Goal: Task Accomplishment & Management: Manage account settings

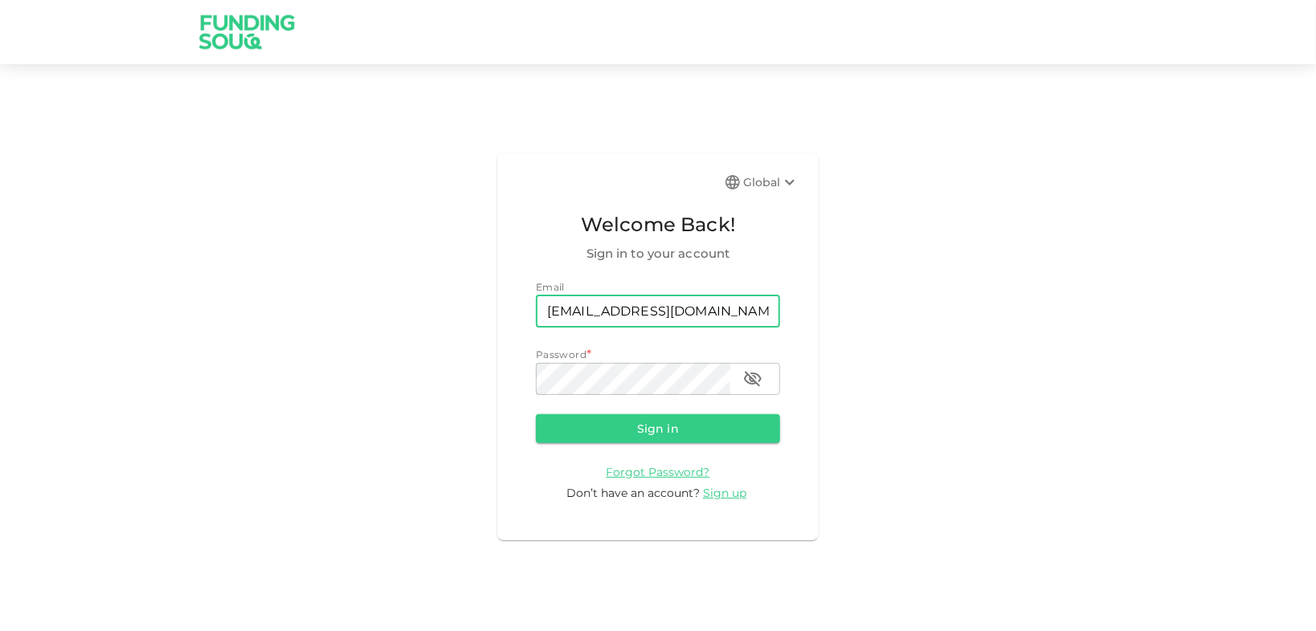
type input "[EMAIL_ADDRESS][DOMAIN_NAME]"
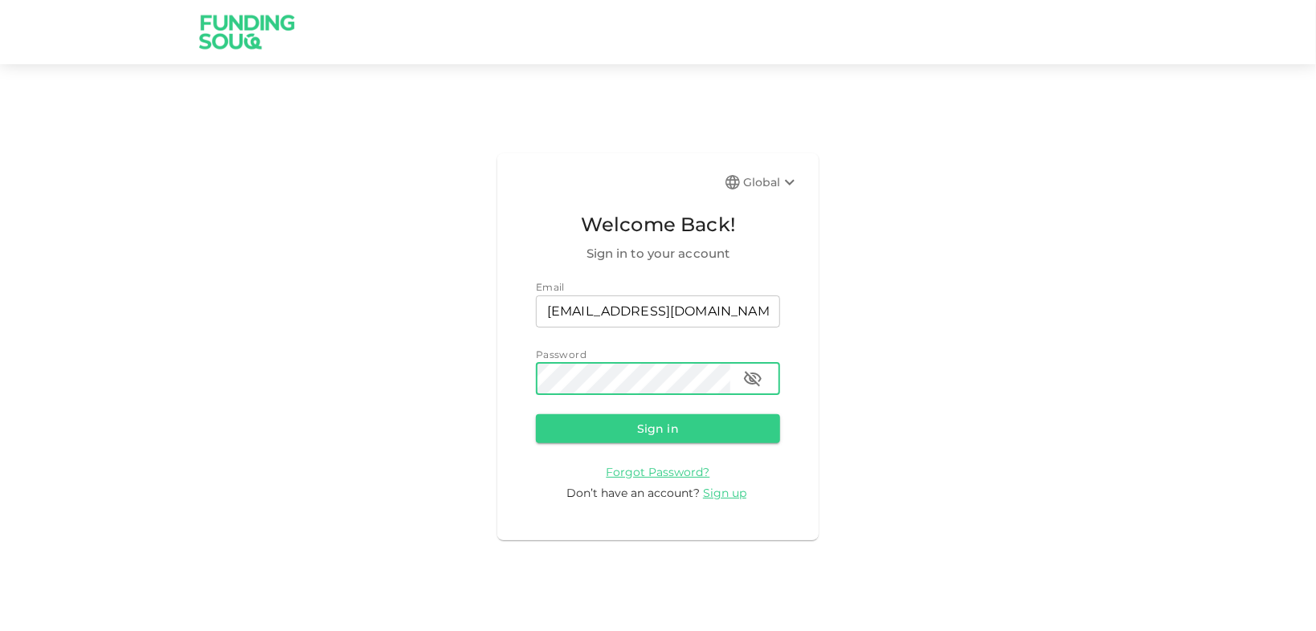
click at [536, 415] on button "Sign in" at bounding box center [658, 429] width 244 height 29
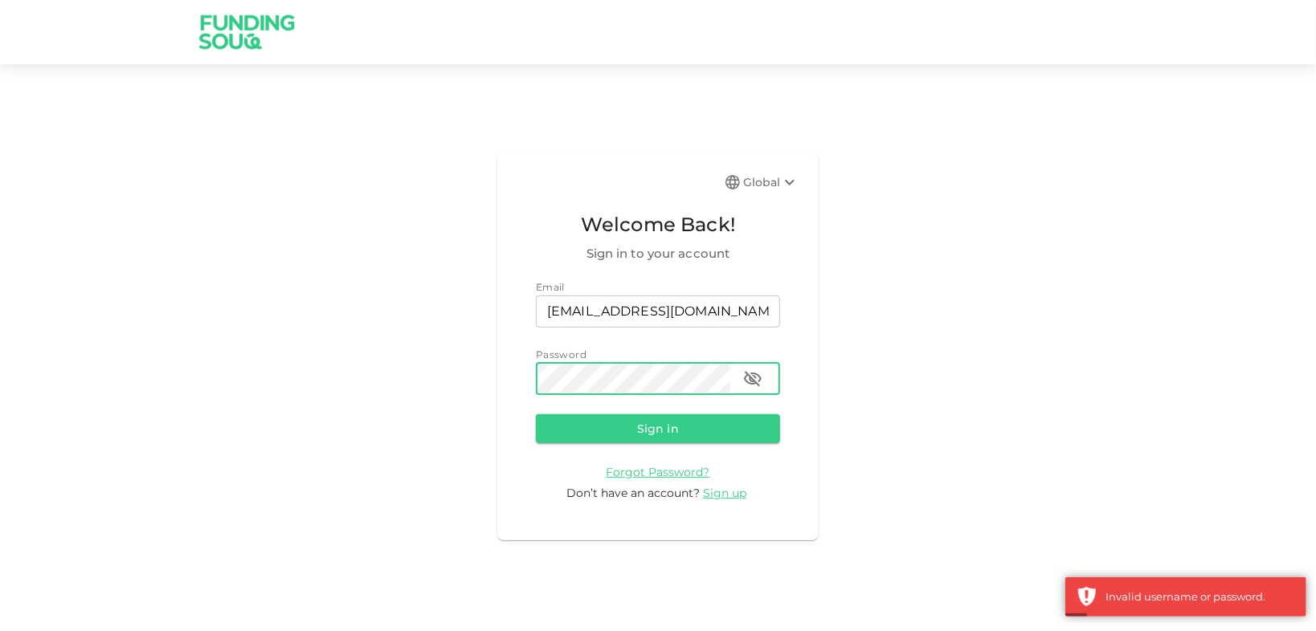
click at [536, 415] on button "Sign in" at bounding box center [658, 429] width 244 height 29
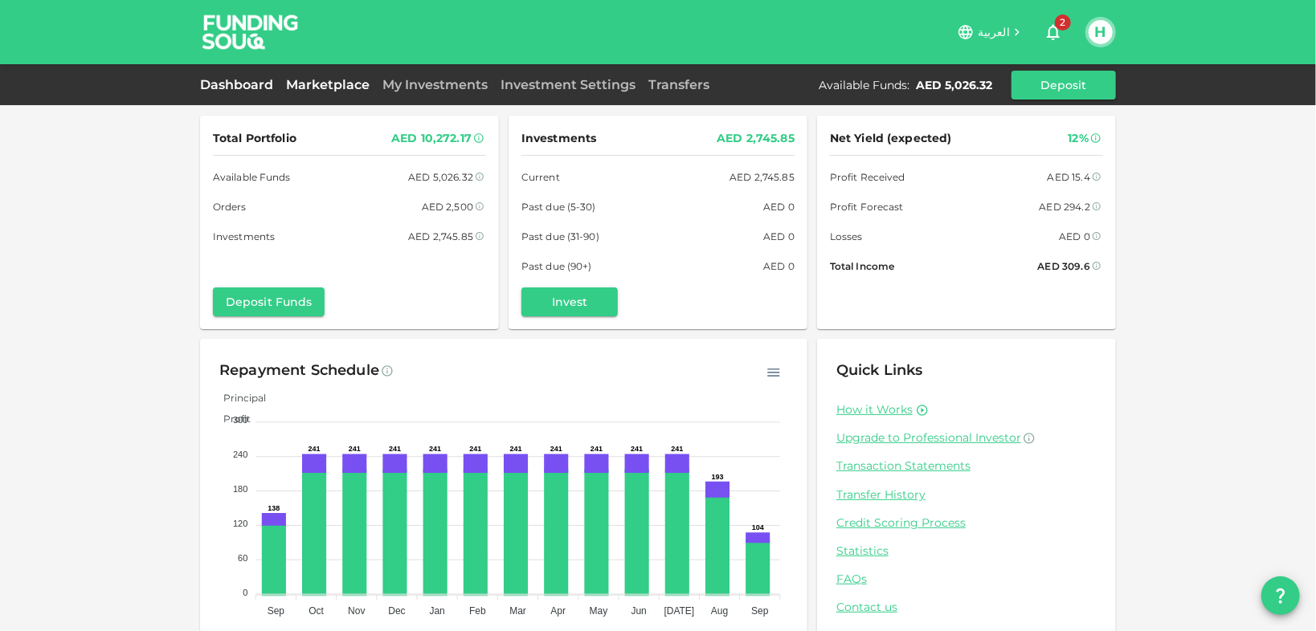
click at [353, 87] on link "Marketplace" at bounding box center [328, 84] width 96 height 15
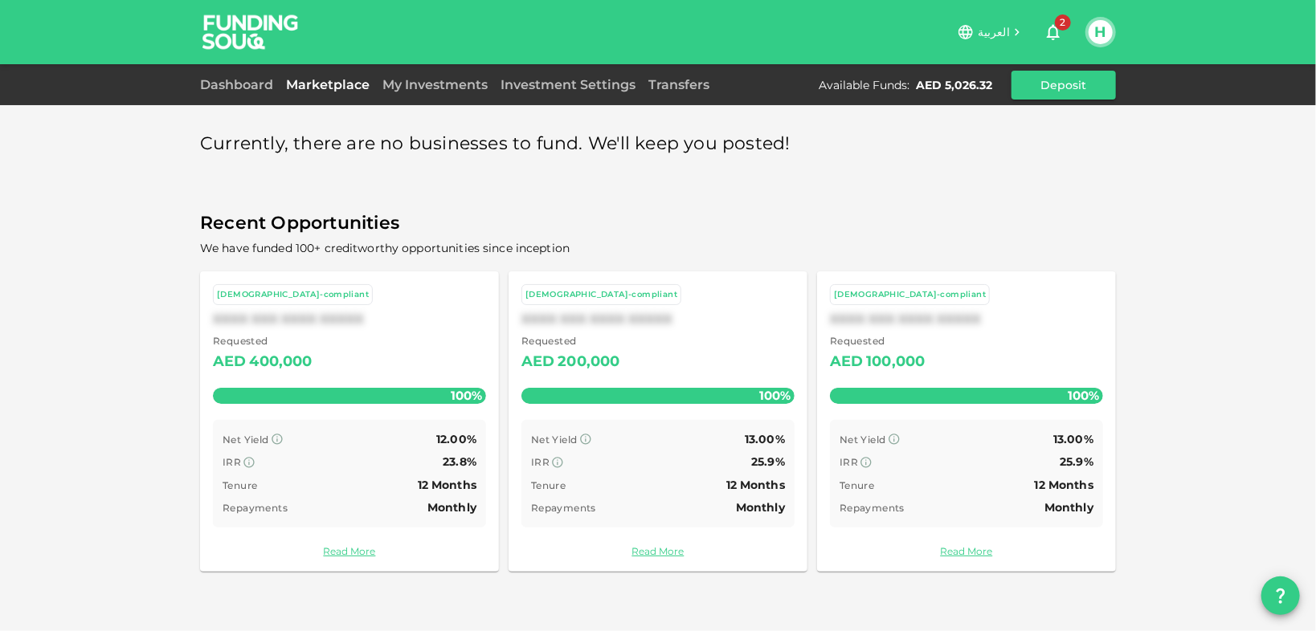
click at [591, 288] on div "[DEMOGRAPHIC_DATA]-compliant" at bounding box center [601, 295] width 152 height 14
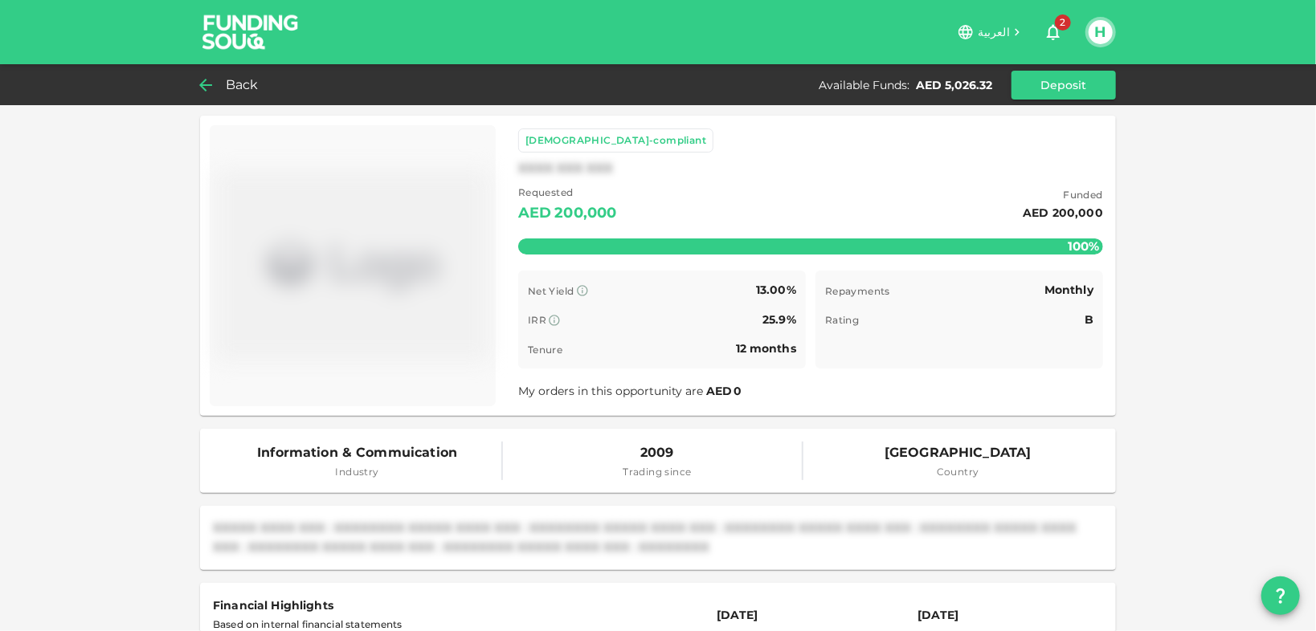
click at [238, 83] on span "Back" at bounding box center [242, 85] width 33 height 22
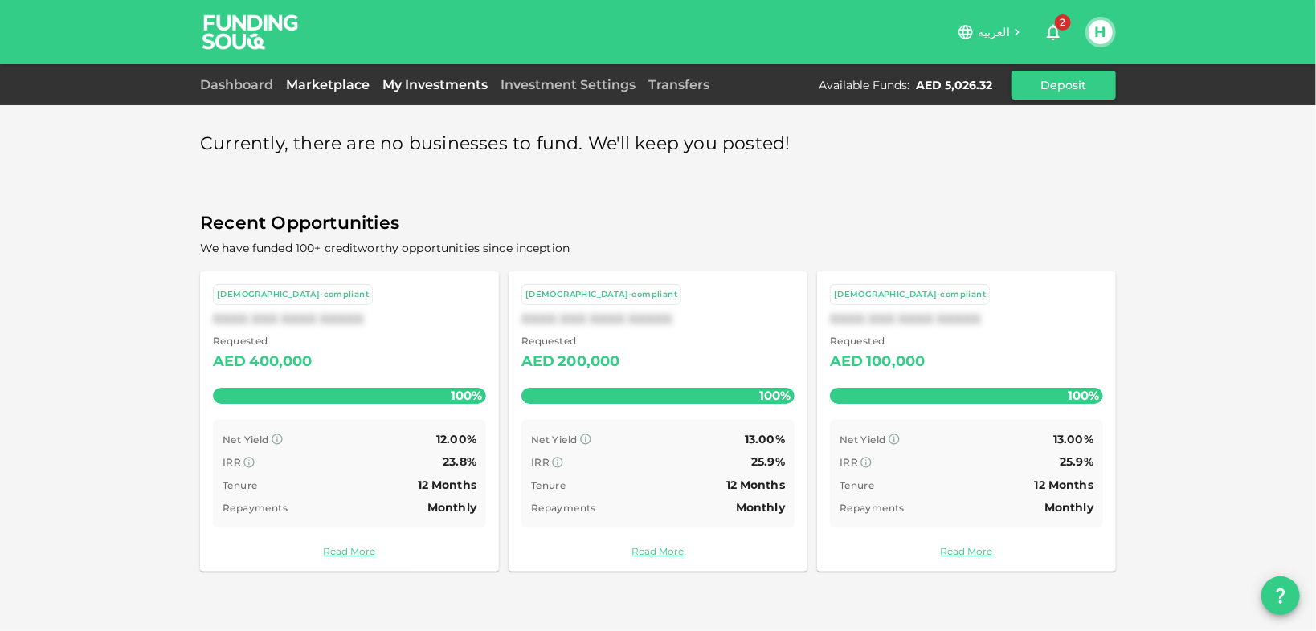
click at [447, 80] on link "My Investments" at bounding box center [435, 84] width 118 height 15
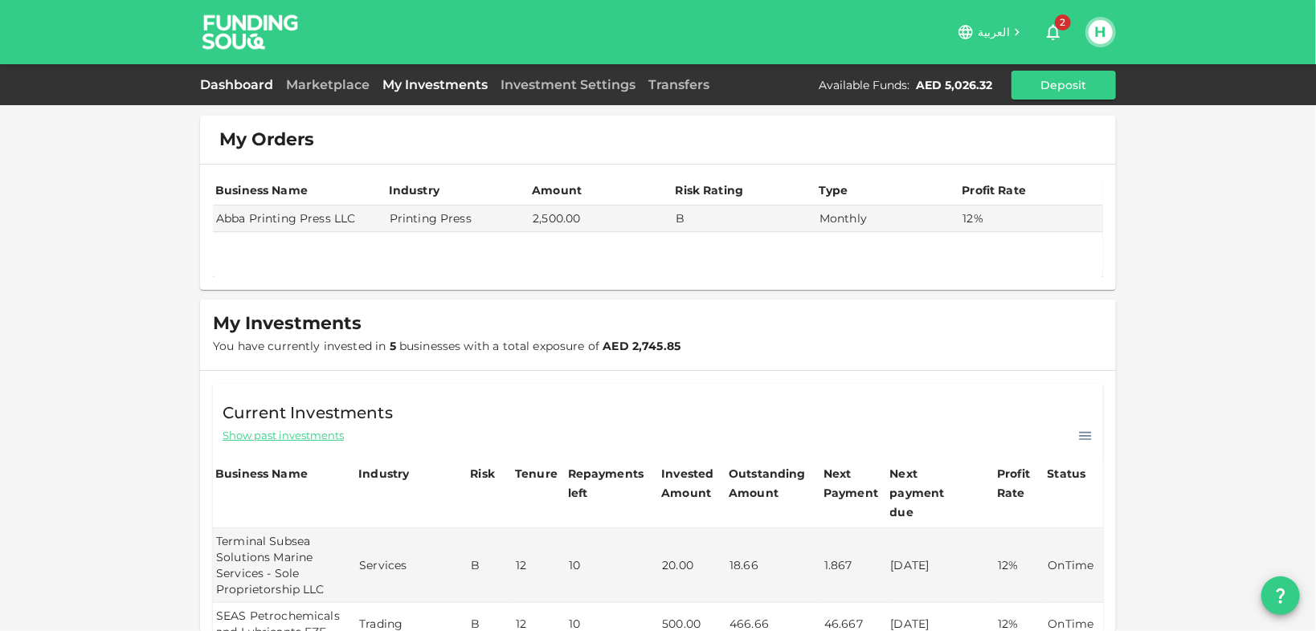
click at [261, 85] on link "Dashboard" at bounding box center [240, 84] width 80 height 15
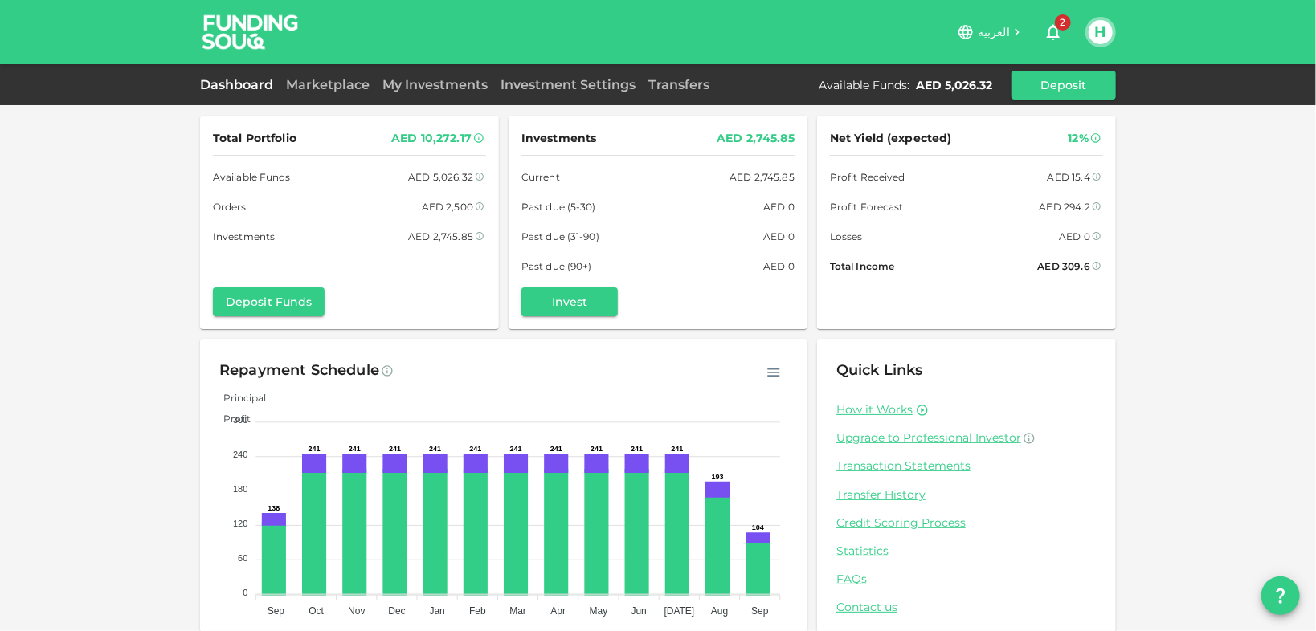
click at [1101, 33] on button "H" at bounding box center [1101, 32] width 24 height 24
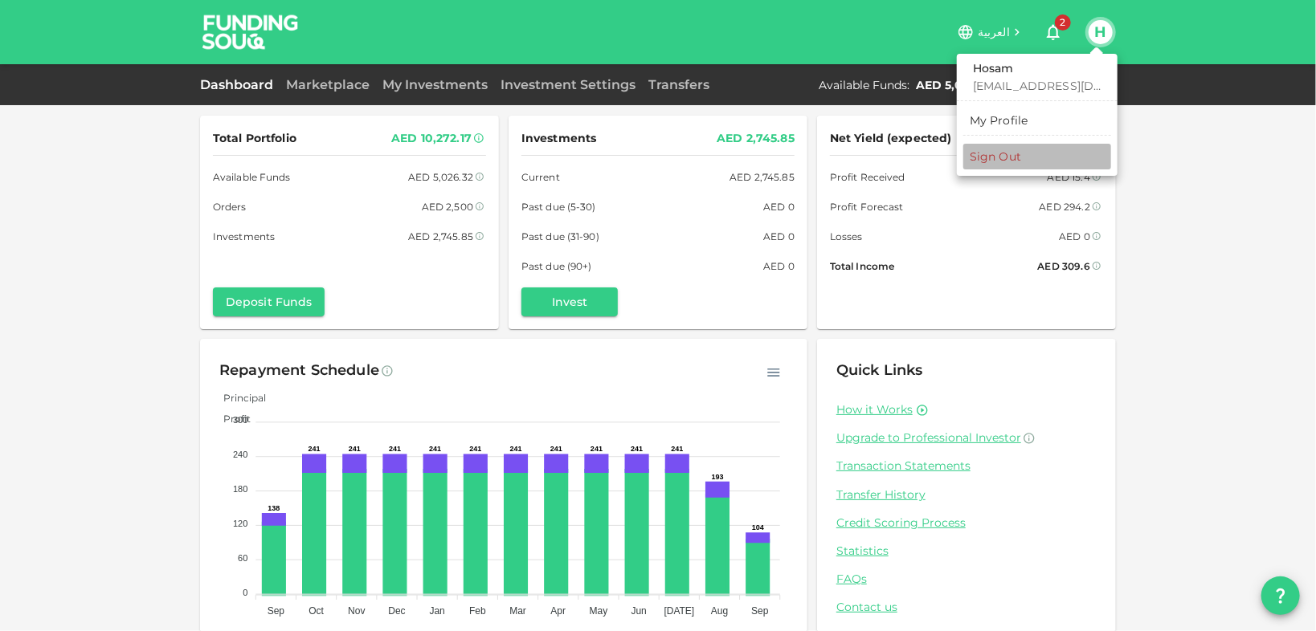
click at [1011, 155] on div "Sign Out" at bounding box center [995, 157] width 51 height 16
